Goal: Information Seeking & Learning: Learn about a topic

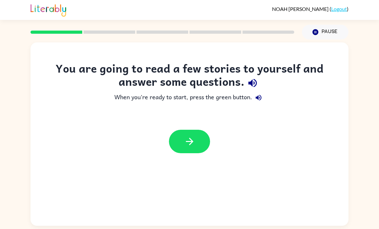
click at [194, 153] on button "button" at bounding box center [189, 141] width 41 height 23
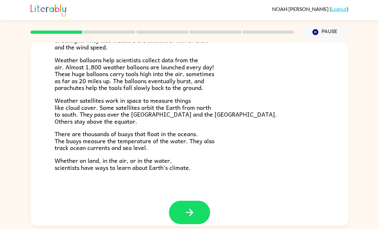
scroll to position [171, 0]
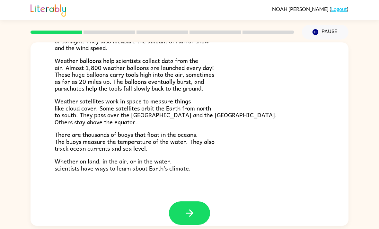
click at [193, 207] on icon "button" at bounding box center [189, 212] width 11 height 11
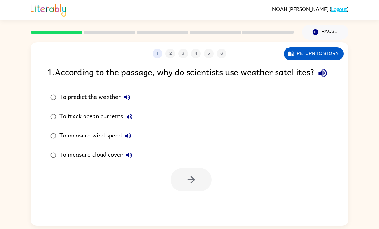
scroll to position [0, 0]
click at [192, 191] on div at bounding box center [190, 179] width 41 height 23
click at [317, 79] on icon "button" at bounding box center [322, 72] width 11 height 11
click at [314, 79] on button "button" at bounding box center [322, 73] width 16 height 16
click at [318, 77] on icon "button" at bounding box center [322, 73] width 8 height 8
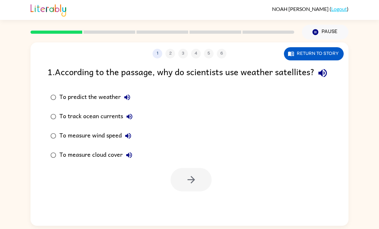
click at [335, 52] on button "Return to story" at bounding box center [314, 53] width 60 height 13
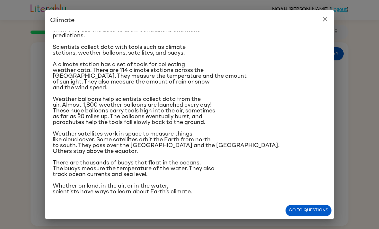
scroll to position [71, 0]
click at [332, 136] on div "Climate is the average of the weather conditions over all four seasons. Some pl…" at bounding box center [189, 116] width 289 height 171
click at [324, 20] on icon "close" at bounding box center [325, 19] width 4 height 4
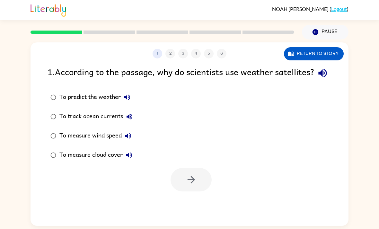
click at [329, 54] on button "Return to story" at bounding box center [314, 53] width 60 height 13
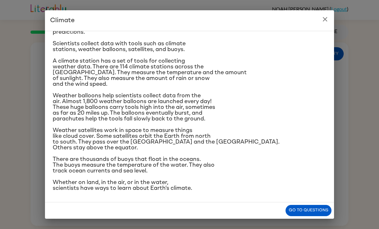
scroll to position [100, 0]
click at [122, 227] on div "Climate Climate is the average of the weather conditions over all four seasons.…" at bounding box center [189, 114] width 379 height 229
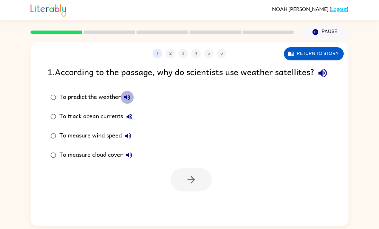
click at [121, 104] on button "To predict the weather" at bounding box center [127, 97] width 13 height 13
click at [130, 120] on icon "button" at bounding box center [130, 117] width 8 height 8
click at [128, 140] on icon "button" at bounding box center [128, 136] width 8 height 8
click at [131, 140] on icon "button" at bounding box center [128, 136] width 8 height 8
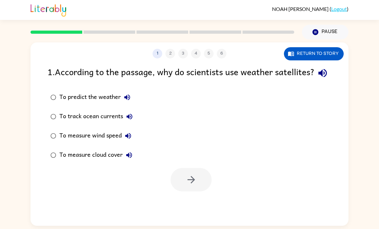
click at [131, 159] on icon "button" at bounding box center [129, 155] width 8 height 8
click at [98, 161] on div "To measure cloud cover" at bounding box center [97, 155] width 76 height 13
click at [187, 185] on icon "button" at bounding box center [191, 179] width 11 height 11
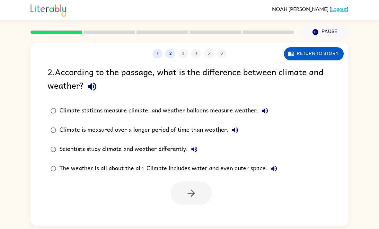
click at [95, 85] on icon "button" at bounding box center [92, 87] width 8 height 8
click at [327, 50] on button "Return to story" at bounding box center [314, 53] width 60 height 13
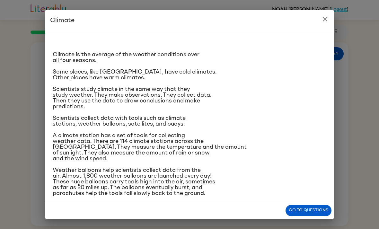
click at [290, 104] on p "Scientists study climate in the same way that they study weather. They make obs…" at bounding box center [190, 97] width 274 height 23
click at [337, 111] on div "Climate Climate is the average of the weather conditions over all four seasons.…" at bounding box center [189, 114] width 379 height 229
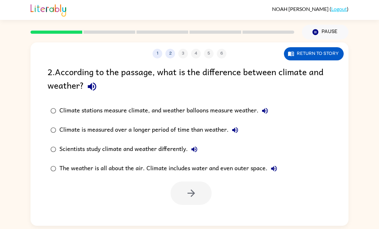
click at [316, 57] on button "Return to story" at bounding box center [314, 53] width 60 height 13
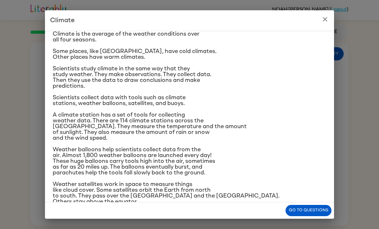
scroll to position [21, 0]
click at [324, 19] on icon "close" at bounding box center [325, 19] width 8 height 8
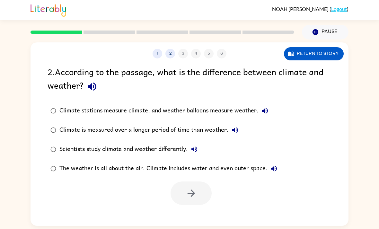
click at [266, 102] on label "Climate stations measure climate, and weather balloons measure weather." at bounding box center [164, 110] width 240 height 19
click at [266, 109] on icon "button" at bounding box center [265, 111] width 6 height 6
click at [233, 132] on icon "button" at bounding box center [235, 130] width 8 height 8
click at [194, 148] on icon "button" at bounding box center [194, 149] width 8 height 8
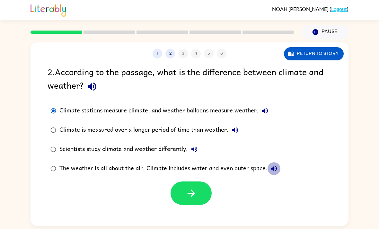
click at [278, 171] on icon "button" at bounding box center [274, 169] width 8 height 8
click at [197, 197] on button "button" at bounding box center [190, 192] width 41 height 23
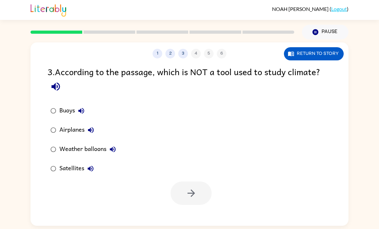
click at [61, 88] on icon "button" at bounding box center [55, 86] width 11 height 11
click at [89, 170] on icon "button" at bounding box center [91, 169] width 6 height 6
click at [113, 146] on icon "button" at bounding box center [113, 149] width 8 height 8
click at [88, 126] on button "Airplanes" at bounding box center [90, 130] width 13 height 13
click at [77, 109] on button "Buoys" at bounding box center [81, 110] width 13 height 13
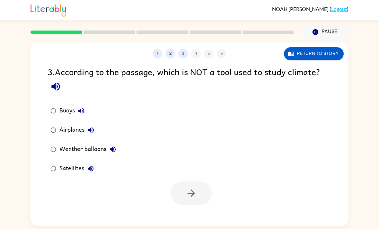
click at [69, 129] on div "Airplanes" at bounding box center [78, 130] width 38 height 13
click at [327, 55] on button "Return to story" at bounding box center [314, 53] width 60 height 13
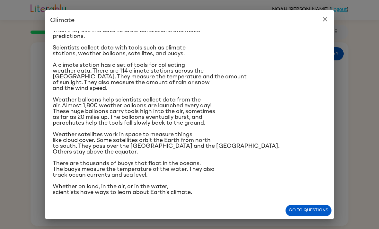
scroll to position [75, 0]
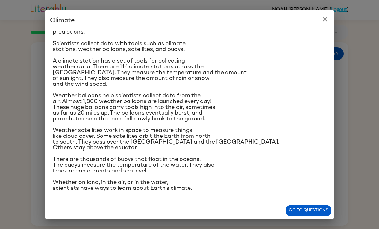
click at [319, 9] on div "Climate Climate is the average of the weather conditions over all four seasons.…" at bounding box center [189, 114] width 379 height 229
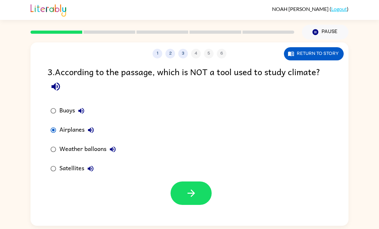
click at [313, 57] on button "Return to story" at bounding box center [314, 53] width 60 height 13
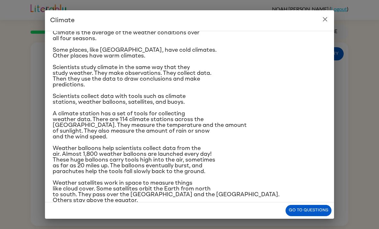
scroll to position [22, 0]
click at [324, 14] on button "close" at bounding box center [324, 19] width 13 height 13
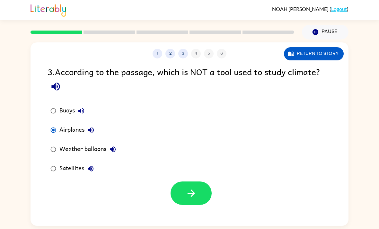
click at [196, 191] on icon "button" at bounding box center [191, 192] width 11 height 11
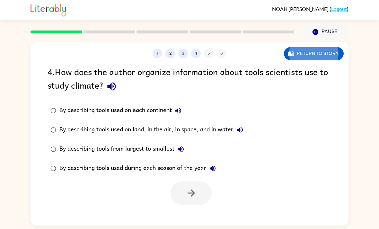
scroll to position [21, 0]
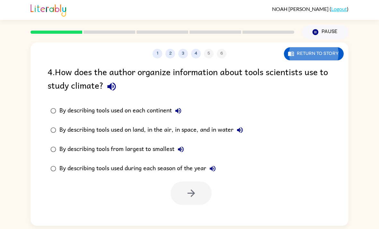
click at [105, 78] on button "button" at bounding box center [111, 86] width 16 height 16
click at [184, 104] on button "By describing tools used on each continent" at bounding box center [178, 110] width 13 height 13
click at [248, 120] on label "By describing tools used on land, in the air, in space, and in water" at bounding box center [146, 129] width 205 height 19
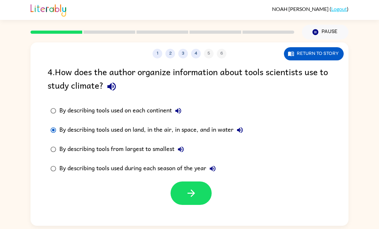
click at [244, 126] on icon "button" at bounding box center [240, 130] width 8 height 8
click at [183, 145] on icon "button" at bounding box center [181, 149] width 8 height 8
click at [216, 165] on icon "button" at bounding box center [213, 169] width 8 height 8
click at [180, 42] on div "1 2 3 4 5 6 Return to story" at bounding box center [190, 50] width 318 height 16
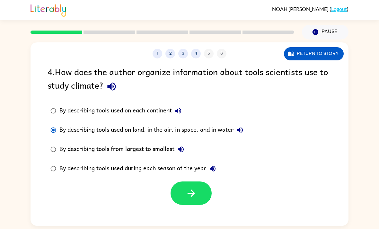
click at [186, 42] on div "1 2 3 4 5 6 Return to story" at bounding box center [190, 50] width 318 height 16
click at [184, 49] on button "3" at bounding box center [183, 54] width 10 height 10
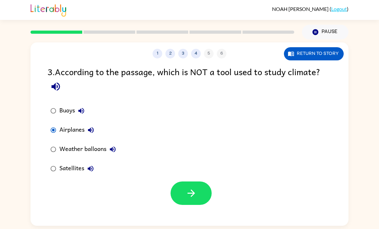
click at [184, 49] on button "3" at bounding box center [183, 54] width 10 height 10
click at [207, 49] on div "1 2 3 4 5 6" at bounding box center [190, 54] width 318 height 10
click at [211, 42] on div "1 2 3 4 5 6 Return to story" at bounding box center [190, 50] width 318 height 16
click at [216, 49] on div "1 2 3 4 5 6" at bounding box center [190, 54] width 318 height 10
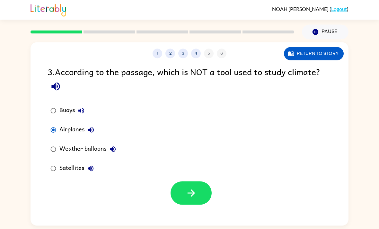
scroll to position [18, 0]
click at [207, 49] on div "1 2 3 4 5 6" at bounding box center [190, 54] width 318 height 10
click at [209, 49] on div "1 2 3 4 5 6" at bounding box center [190, 54] width 318 height 10
click at [210, 42] on div "1 2 3 4 5 6 Return to story" at bounding box center [190, 50] width 318 height 16
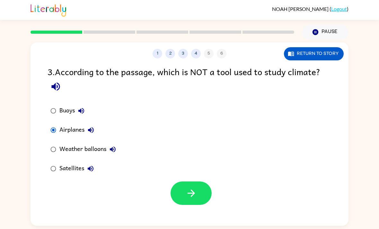
scroll to position [17, 0]
click at [208, 42] on div "1 2 3 4 5 6 Return to story" at bounding box center [190, 50] width 318 height 16
click at [205, 181] on button "button" at bounding box center [190, 192] width 41 height 23
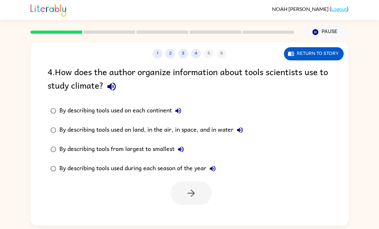
click at [215, 124] on div "By describing tools used on land, in the air, in space, and in water" at bounding box center [152, 130] width 187 height 13
click at [194, 187] on icon "button" at bounding box center [191, 192] width 11 height 11
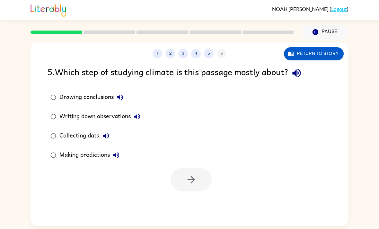
click at [299, 69] on icon "button" at bounding box center [296, 73] width 8 height 8
click at [302, 67] on icon "button" at bounding box center [296, 72] width 11 height 11
click at [118, 93] on icon "button" at bounding box center [120, 97] width 8 height 8
click at [140, 114] on icon "button" at bounding box center [137, 117] width 6 height 6
click at [110, 129] on div "Collecting data" at bounding box center [85, 135] width 53 height 13
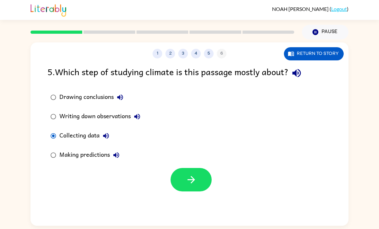
click at [110, 129] on button "Collecting data" at bounding box center [106, 135] width 13 height 13
click at [199, 168] on button "button" at bounding box center [190, 179] width 41 height 23
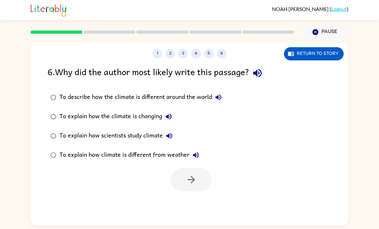
scroll to position [18, 0]
click at [261, 65] on button "button" at bounding box center [257, 73] width 16 height 16
click at [217, 93] on icon "button" at bounding box center [218, 97] width 8 height 8
click at [172, 110] on button "To explain how the climate is changing" at bounding box center [168, 116] width 13 height 13
click at [168, 132] on icon "button" at bounding box center [169, 136] width 8 height 8
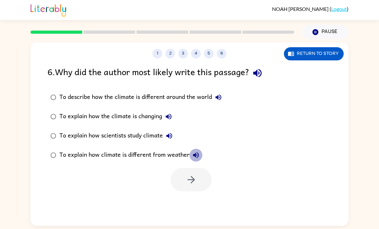
click at [192, 149] on button "To explain how climate is different from weather" at bounding box center [195, 155] width 13 height 13
click at [158, 129] on div "To explain how scientists study climate" at bounding box center [117, 135] width 116 height 13
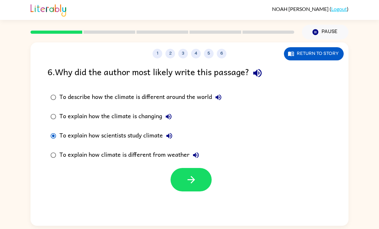
click at [170, 149] on div "To explain how climate is different from weather" at bounding box center [130, 155] width 143 height 13
click at [186, 168] on button "button" at bounding box center [190, 179] width 41 height 23
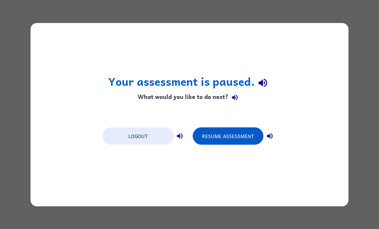
scroll to position [0, 0]
click at [249, 132] on button "Resume Assessment" at bounding box center [228, 135] width 71 height 17
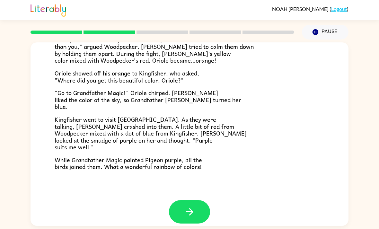
scroll to position [157, 0]
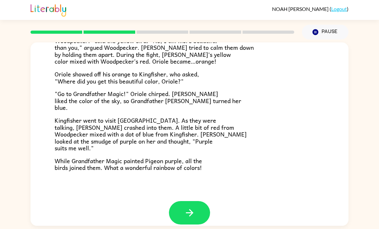
click at [189, 207] on icon "button" at bounding box center [189, 212] width 11 height 11
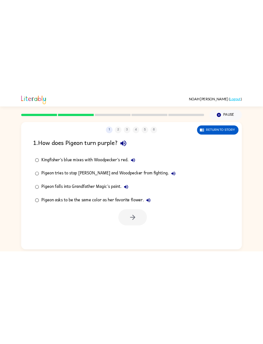
scroll to position [0, 0]
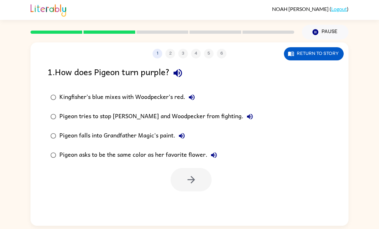
click at [177, 72] on icon "button" at bounding box center [177, 72] width 11 height 11
click at [180, 73] on icon "button" at bounding box center [177, 73] width 8 height 8
click at [181, 73] on icon "button" at bounding box center [177, 72] width 11 height 11
